Goal: Find contact information: Find contact information

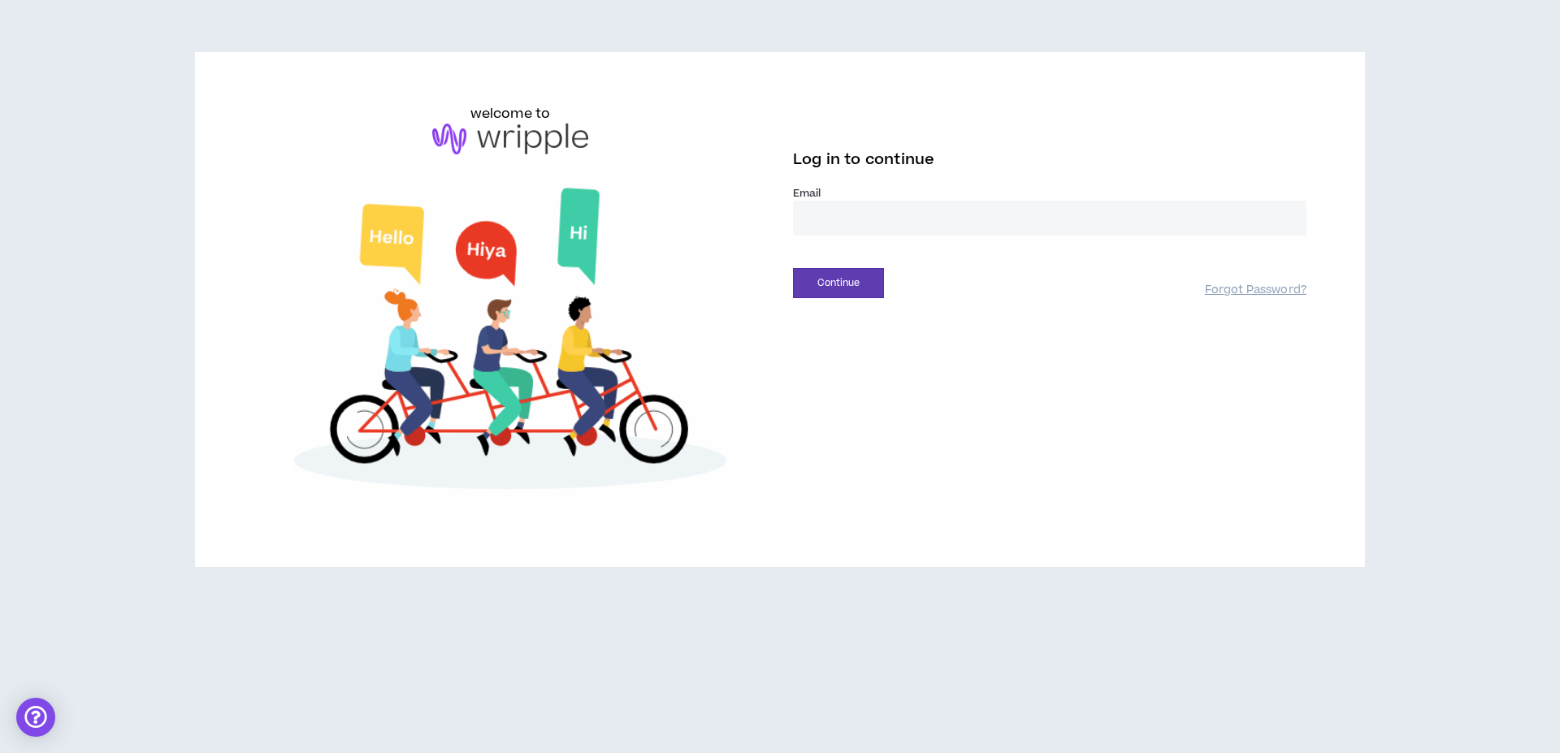
click at [862, 227] on input "email" at bounding box center [1050, 218] width 514 height 35
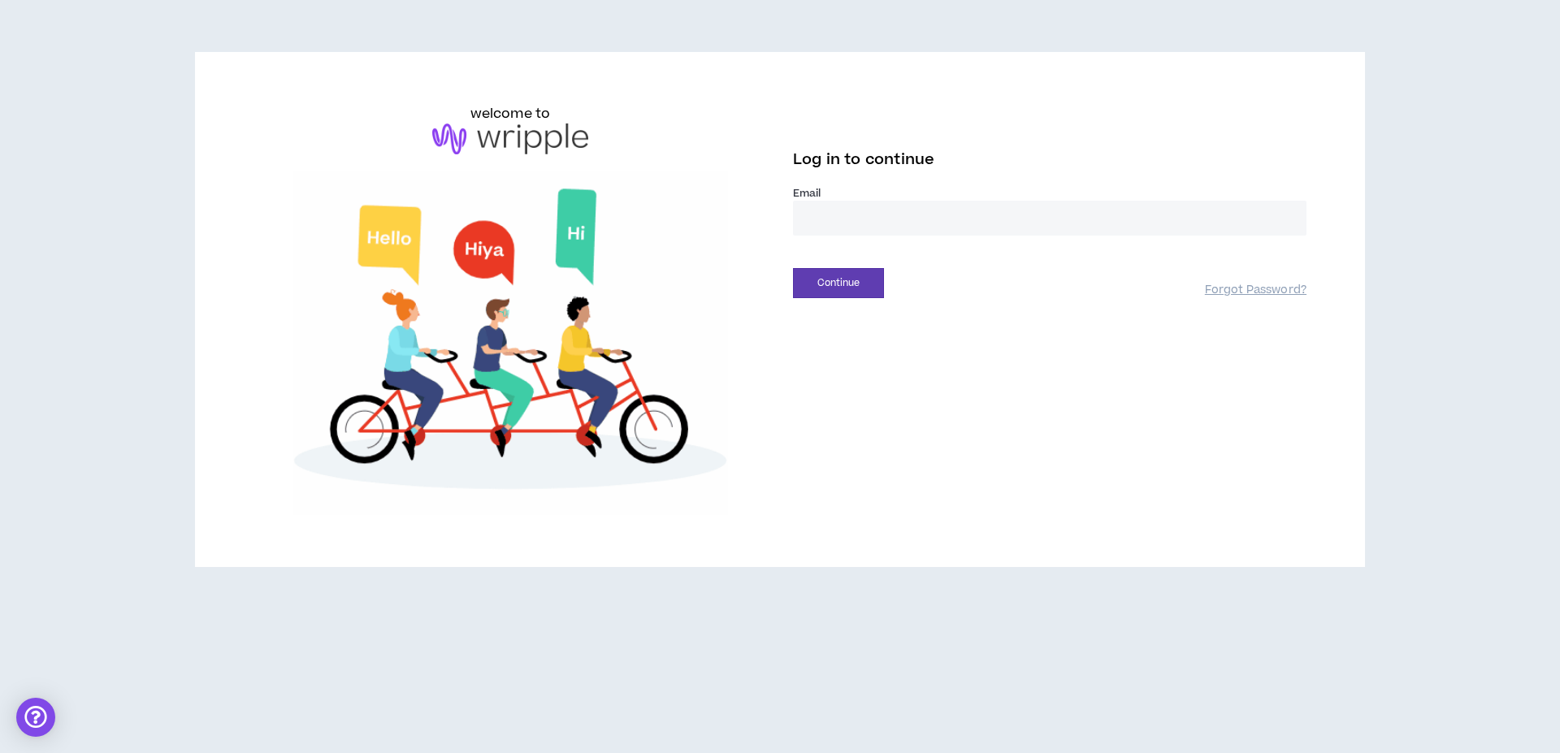
type input "**********"
click at [866, 281] on button "Continue" at bounding box center [838, 283] width 91 height 30
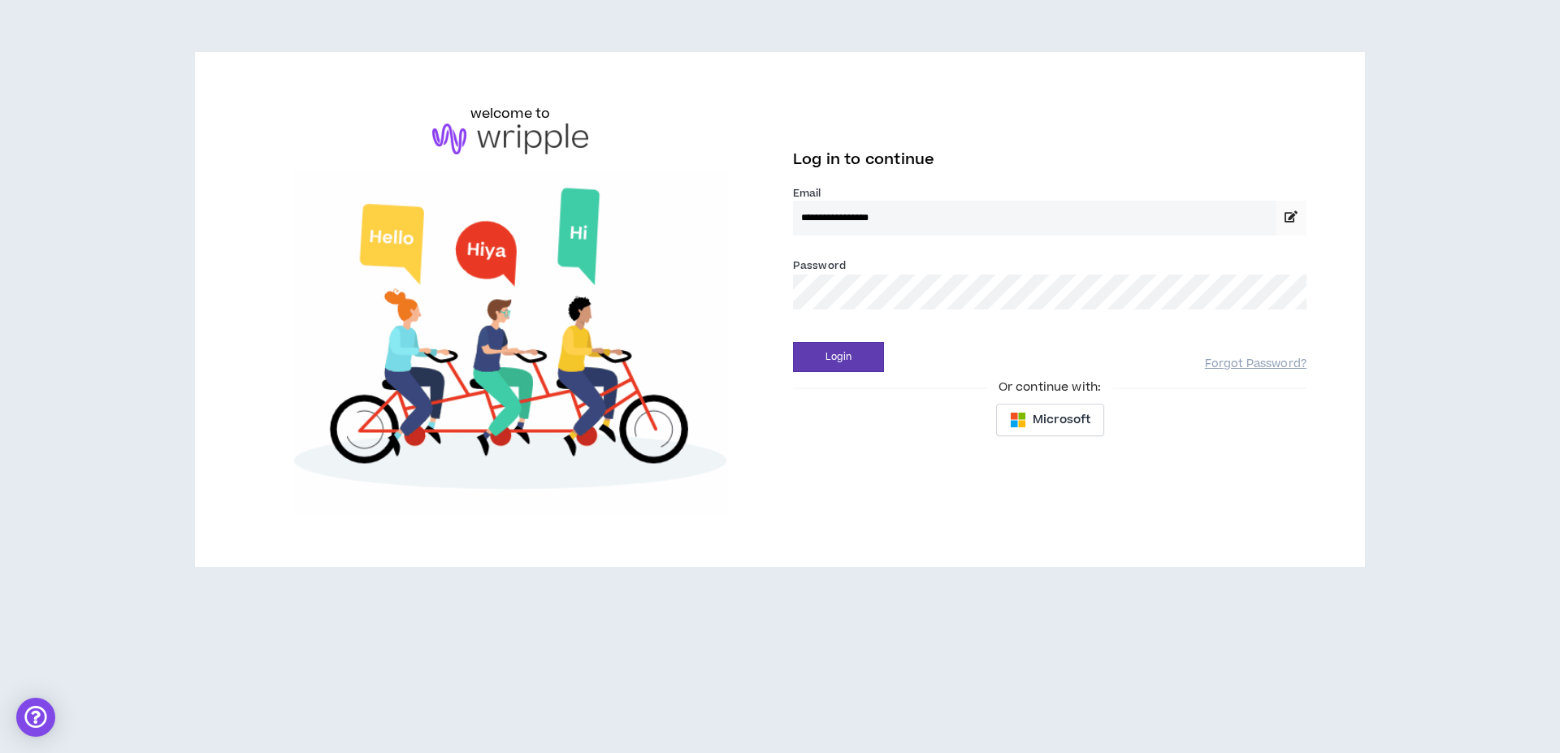
click at [793, 342] on button "Login" at bounding box center [838, 357] width 91 height 30
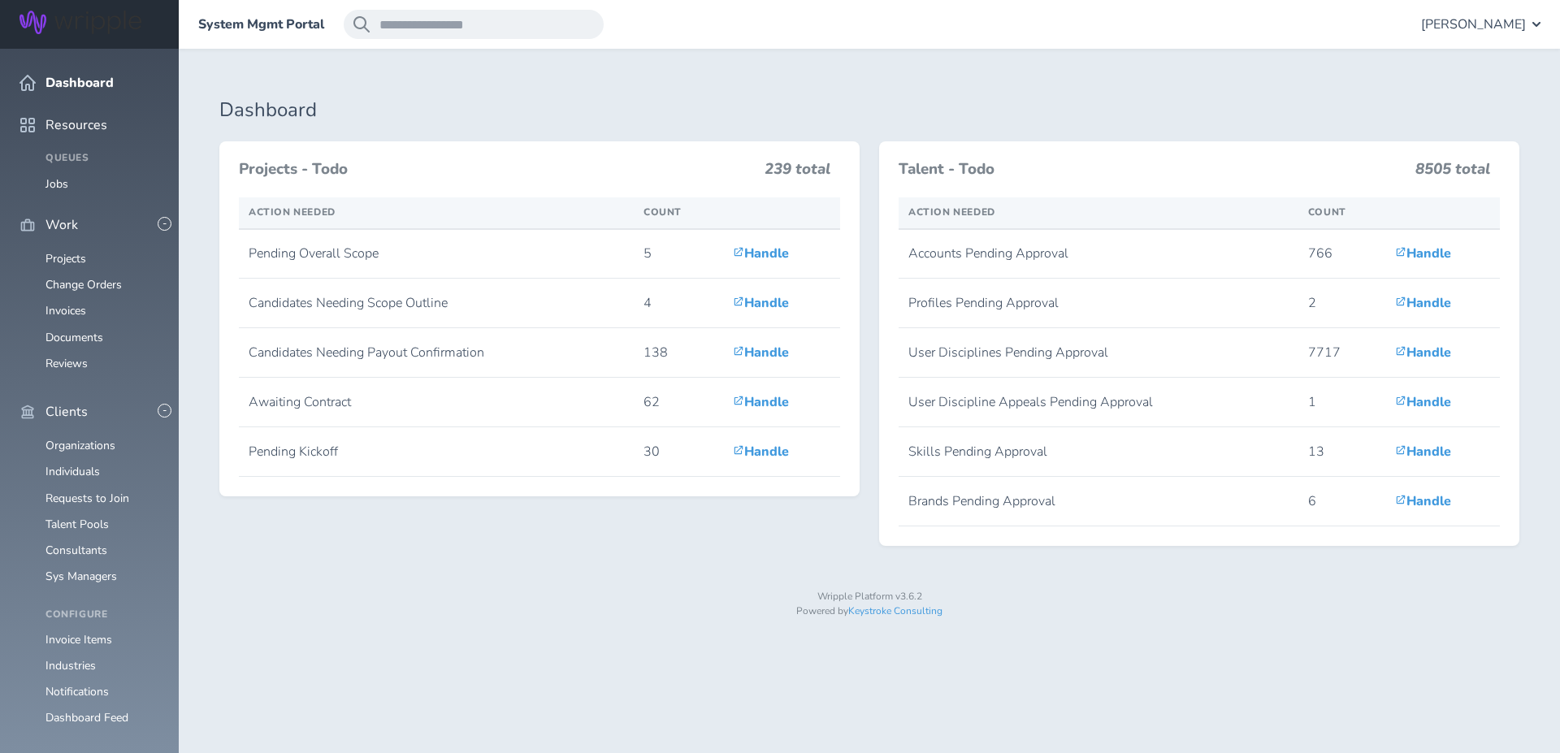
scroll to position [577, 0]
drag, startPoint x: 0, startPoint y: 0, endPoint x: 67, endPoint y: 194, distance: 205.4
drag, startPoint x: 67, startPoint y: 194, endPoint x: 76, endPoint y: 191, distance: 10.3
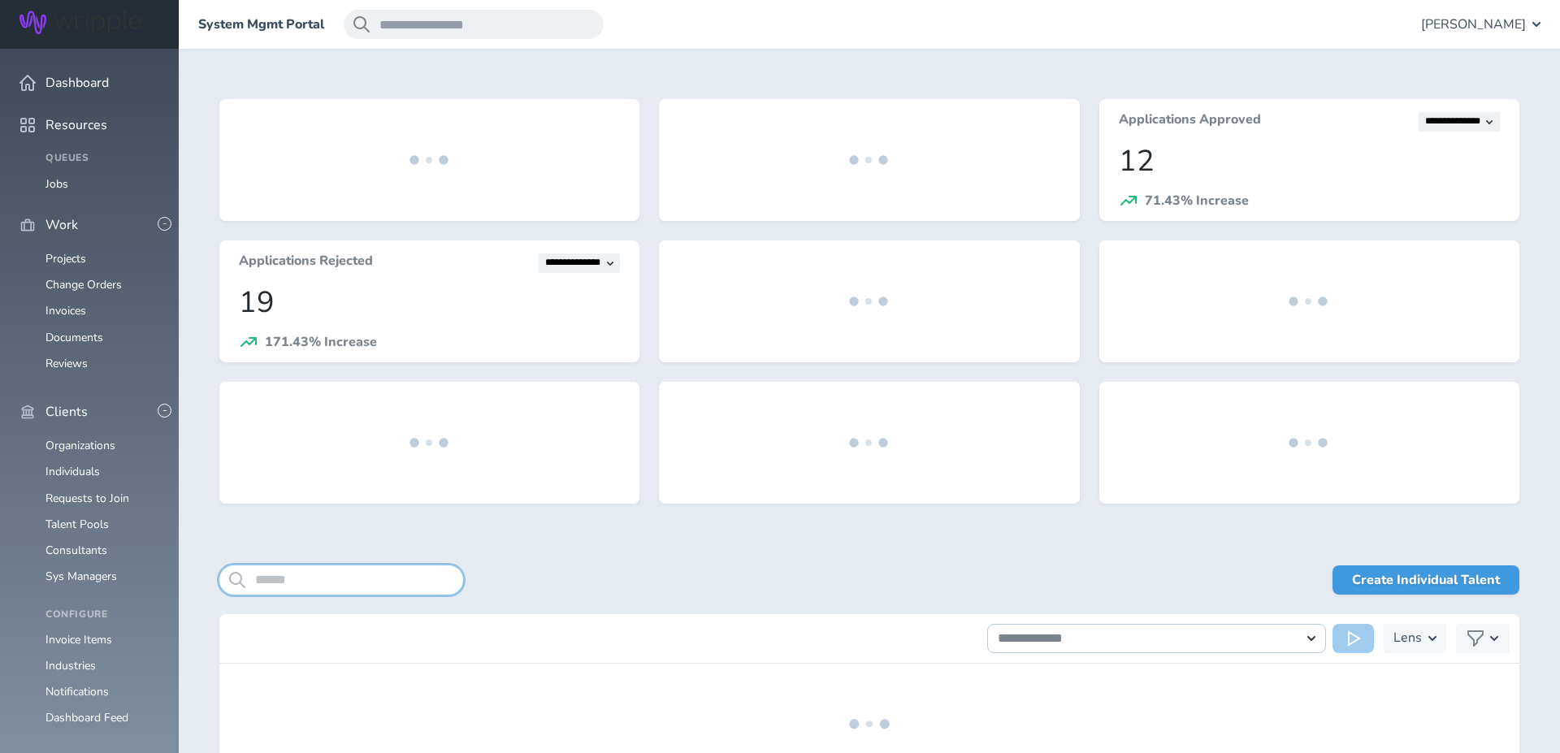
click at [396, 573] on input "search" at bounding box center [341, 580] width 244 height 29
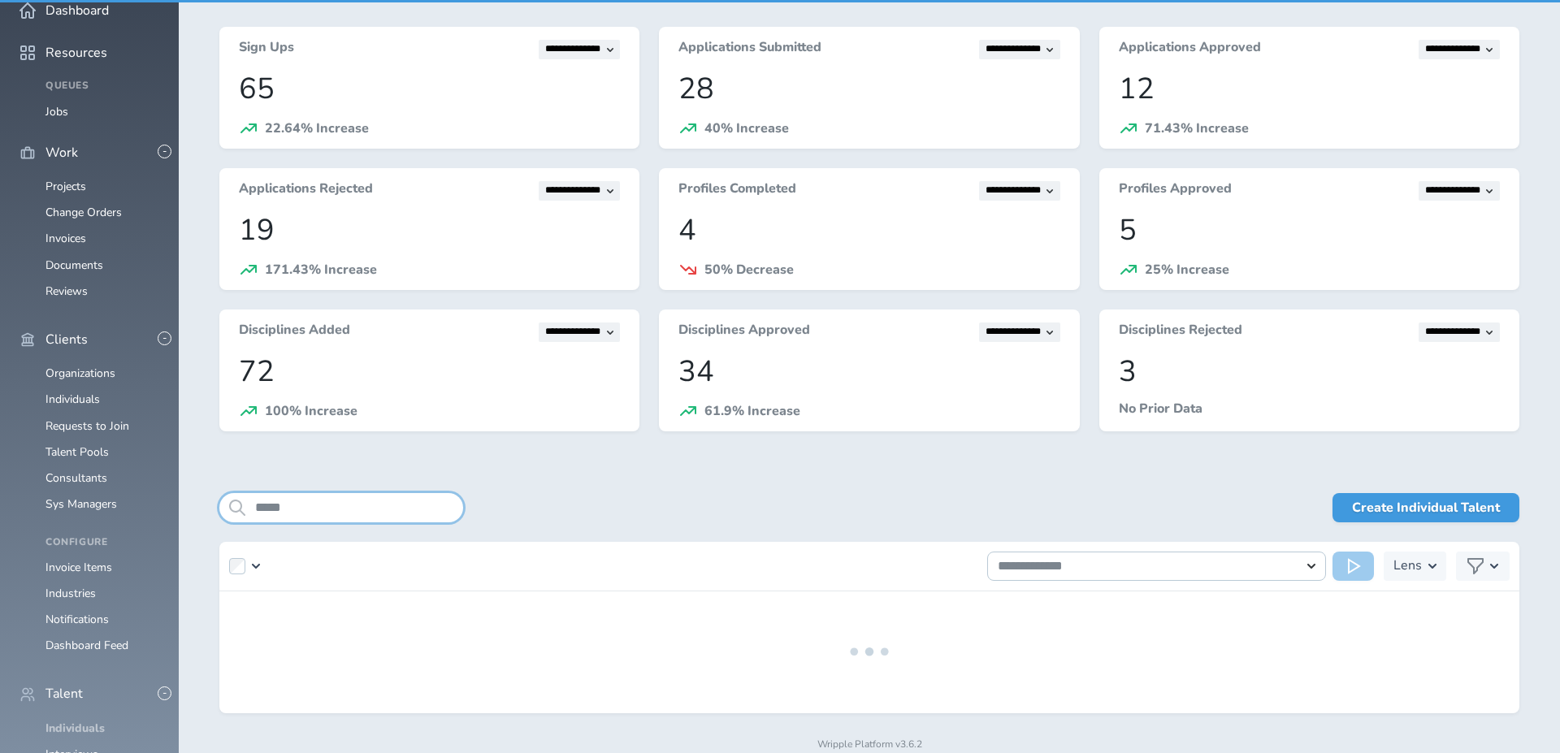
scroll to position [113, 0]
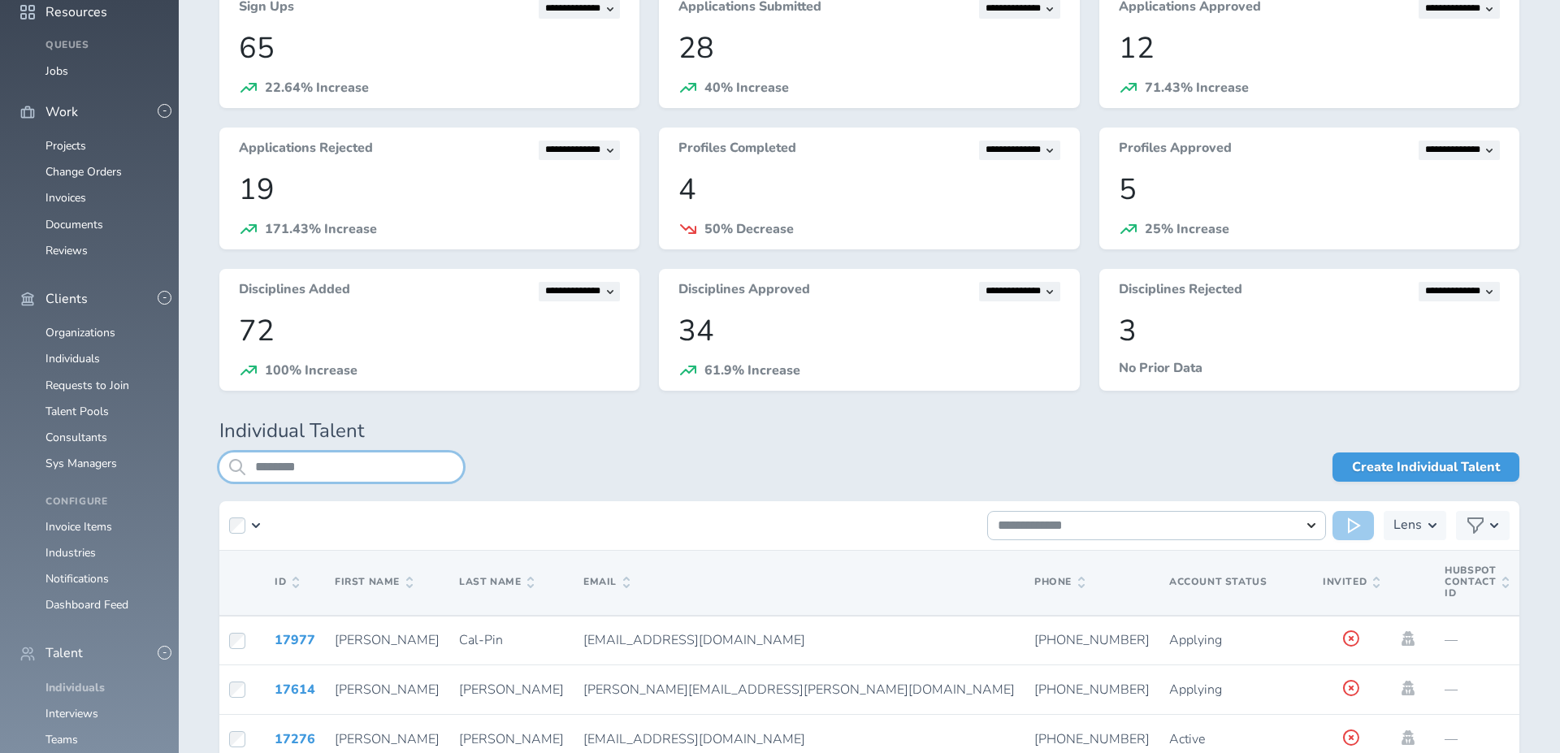
type input "********"
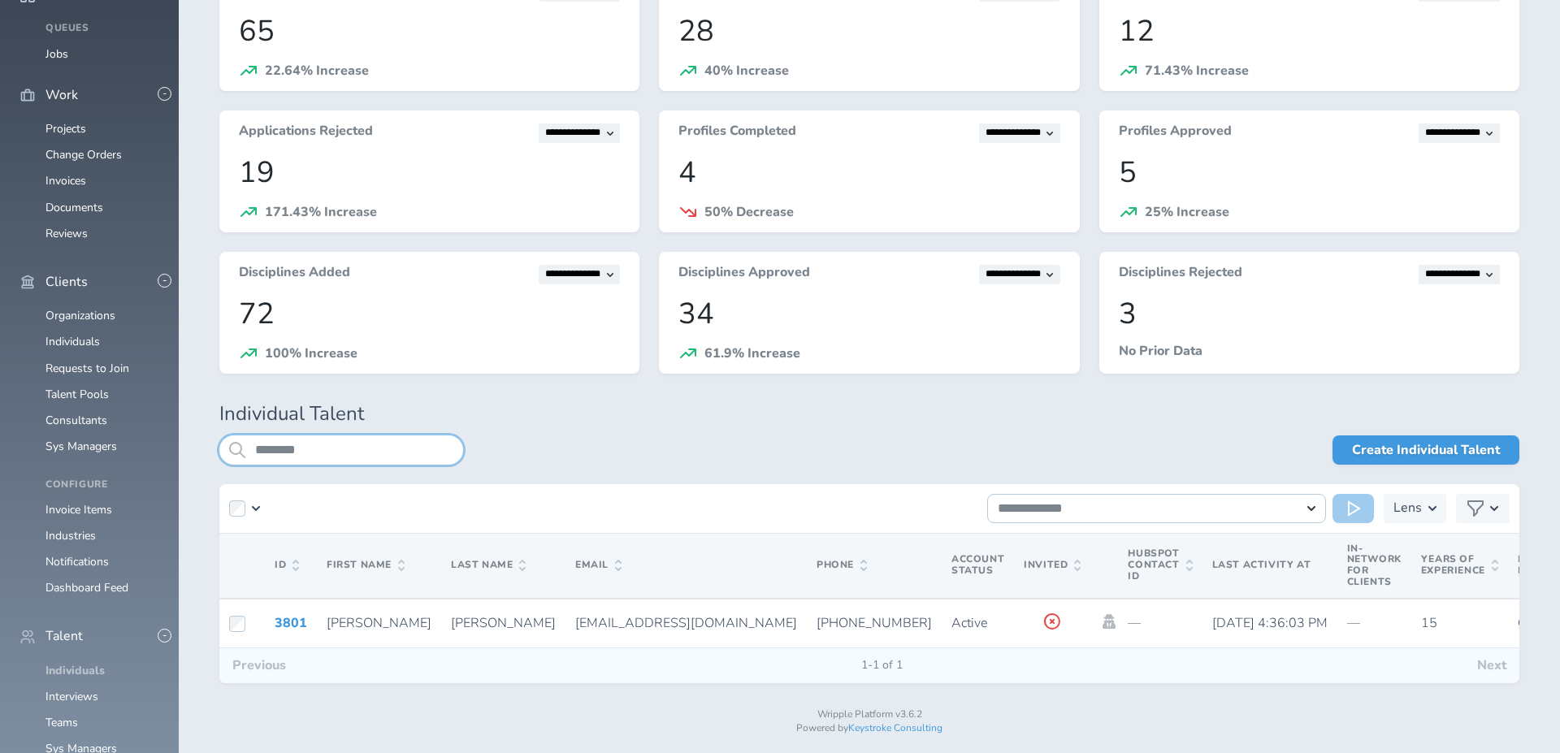
scroll to position [131, 0]
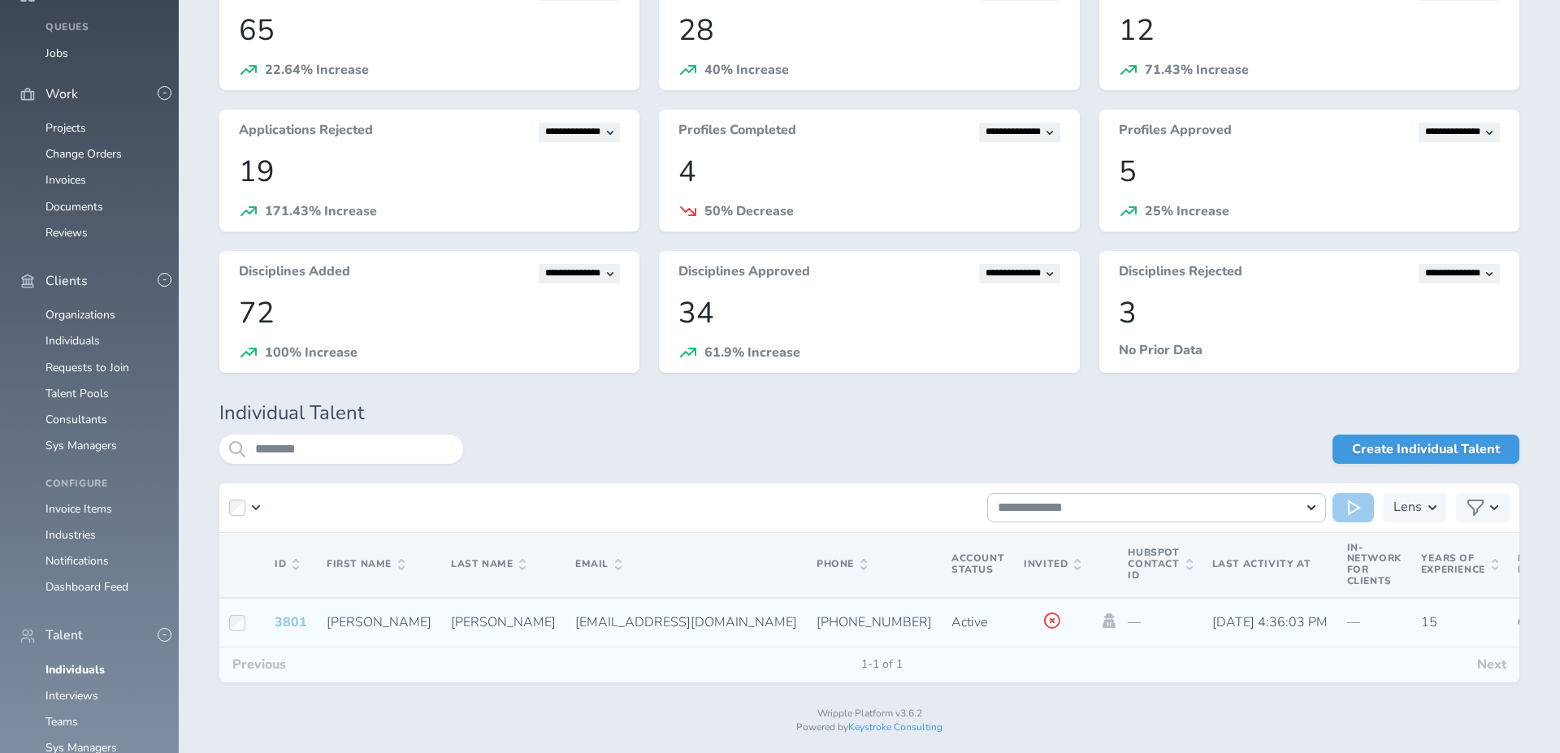
drag, startPoint x: 76, startPoint y: 191, endPoint x: 297, endPoint y: 613, distance: 476.2
click at [297, 614] on link "3801" at bounding box center [291, 623] width 33 height 18
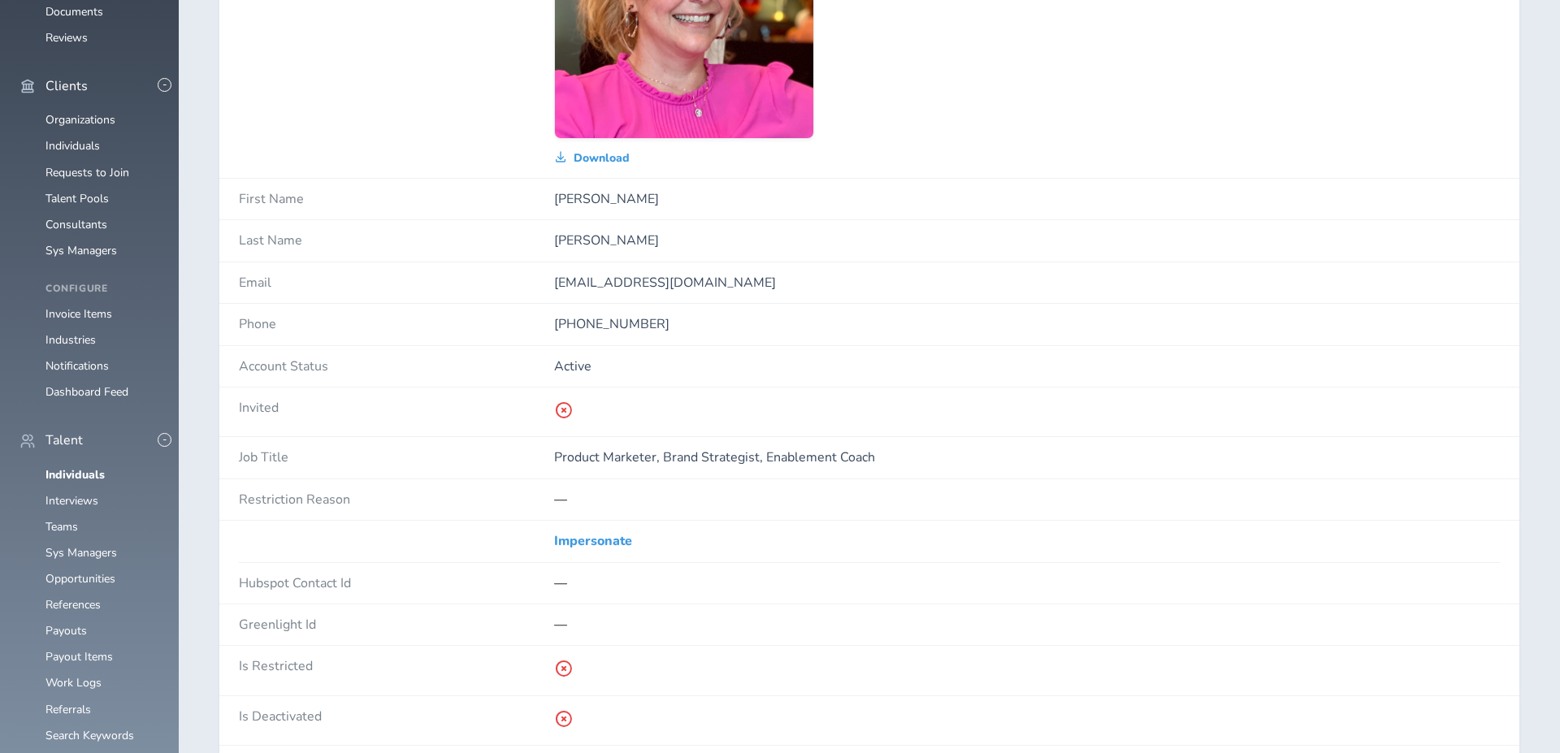
scroll to position [368, 0]
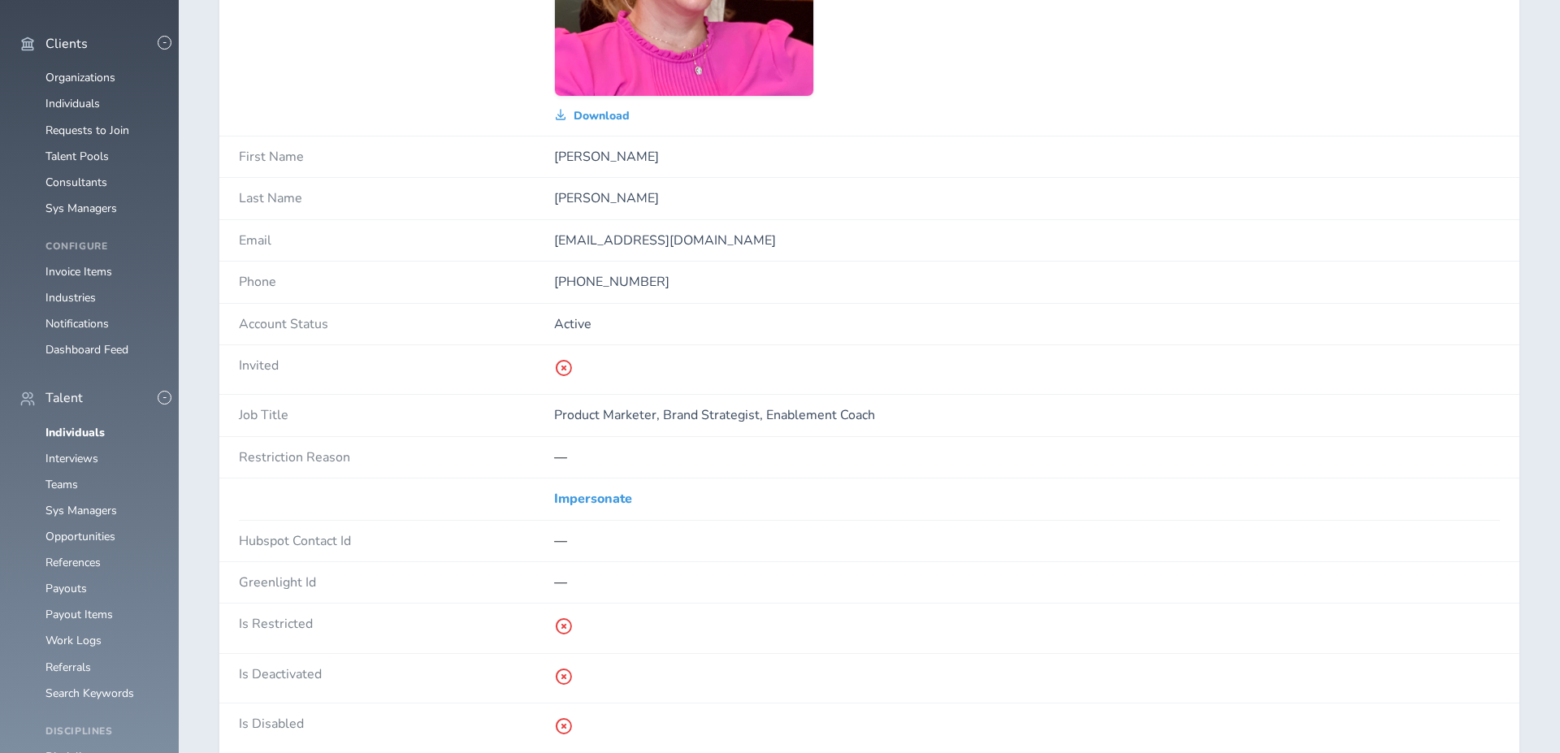
drag, startPoint x: 297, startPoint y: 613, endPoint x: 640, endPoint y: 228, distance: 515.2
click at [640, 228] on div "[EMAIL_ADDRESS][DOMAIN_NAME]" at bounding box center [1027, 240] width 946 height 41
click at [640, 229] on div "[EMAIL_ADDRESS][DOMAIN_NAME]" at bounding box center [1027, 240] width 946 height 41
click at [640, 233] on p "[EMAIL_ADDRESS][DOMAIN_NAME]" at bounding box center [1027, 240] width 946 height 15
copy p "[EMAIL_ADDRESS][DOMAIN_NAME]"
